Goal: Task Accomplishment & Management: Use online tool/utility

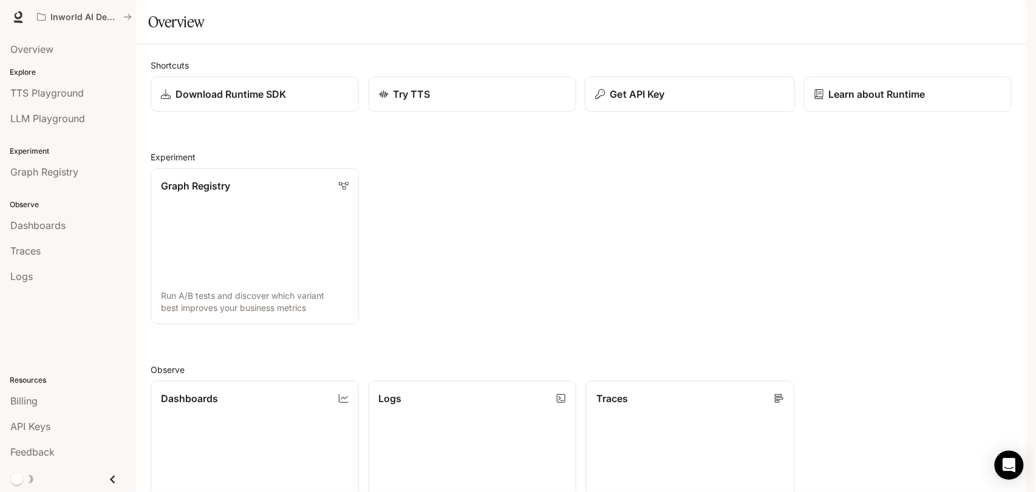
click at [587, 112] on button "Get API Key" at bounding box center [690, 95] width 210 height 36
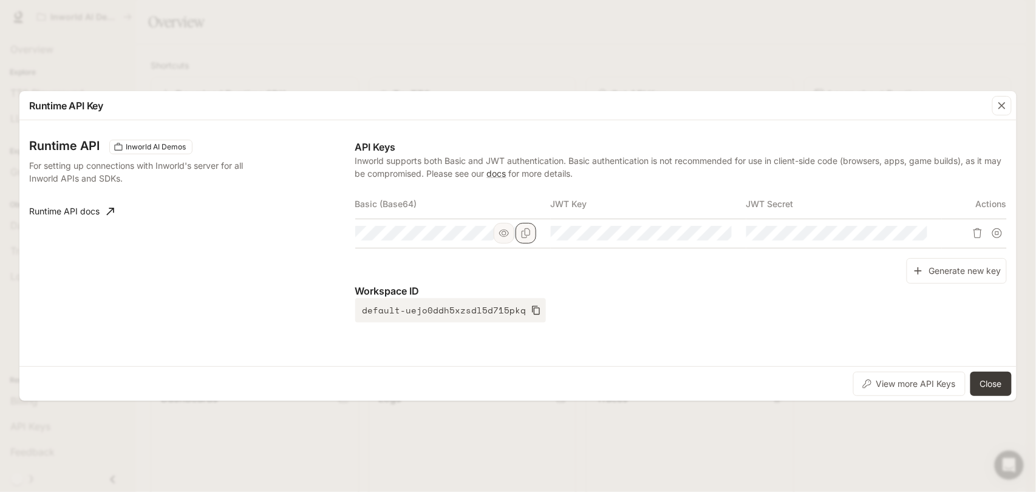
click at [525, 231] on icon "Copy Basic (Base64)" at bounding box center [526, 233] width 9 height 10
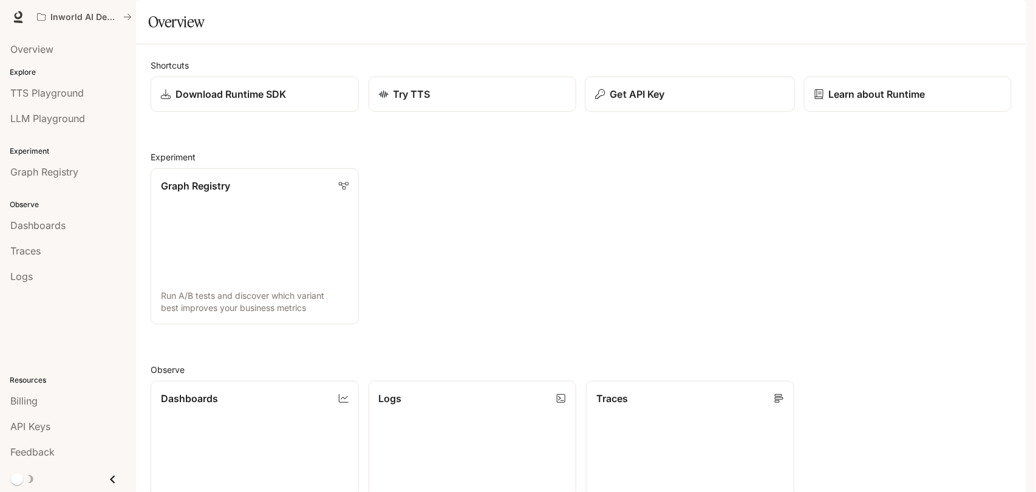
click at [617, 101] on p "Get API Key" at bounding box center [638, 94] width 55 height 15
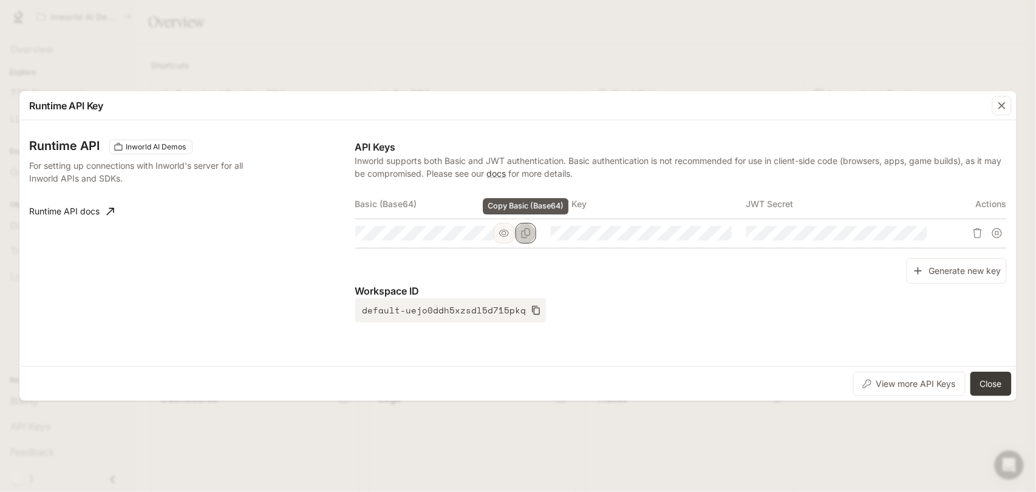
click at [527, 231] on icon "Copy Basic (Base64)" at bounding box center [526, 233] width 10 height 10
